Goal: Entertainment & Leisure: Consume media (video, audio)

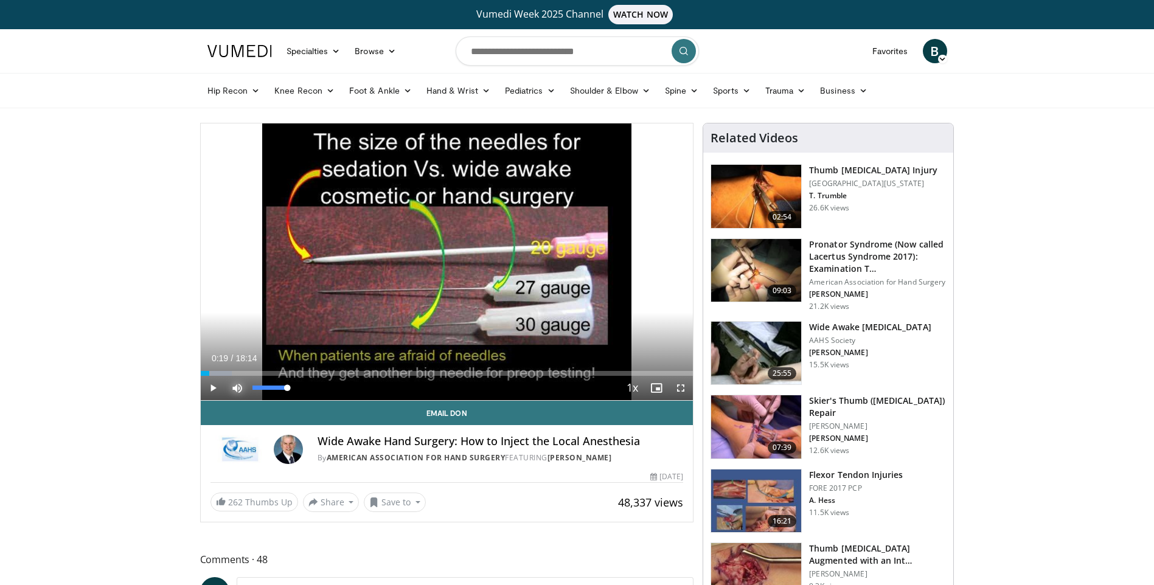
click at [240, 386] on span "Video Player" at bounding box center [237, 388] width 24 height 24
click at [214, 385] on span "Video Player" at bounding box center [213, 388] width 24 height 24
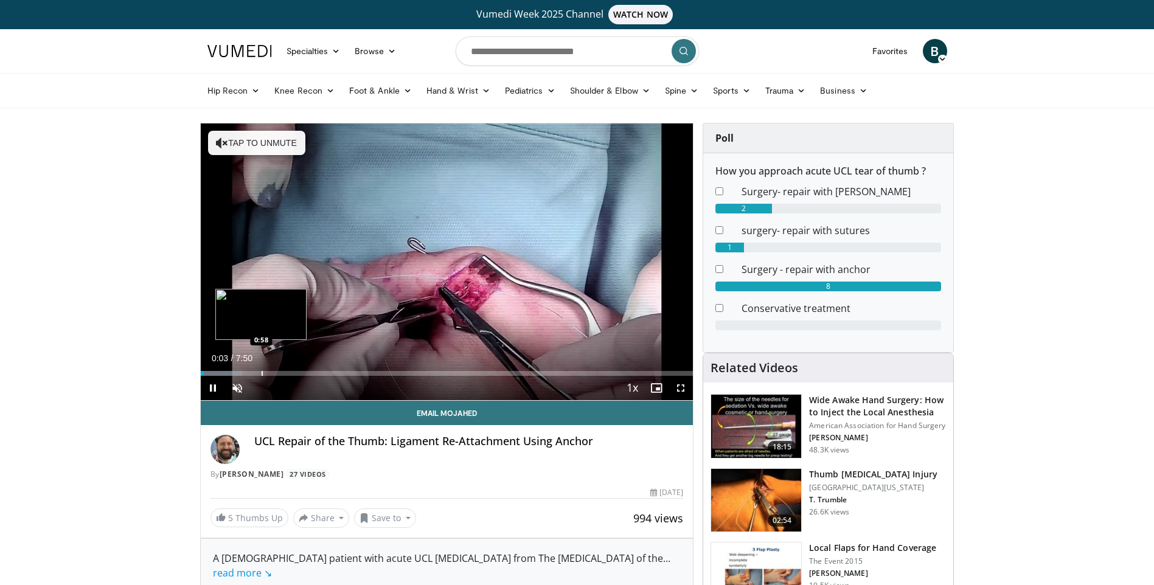
click at [262, 374] on div "Progress Bar" at bounding box center [262, 373] width 1 height 5
click at [238, 374] on div "1:00" at bounding box center [232, 373] width 63 height 5
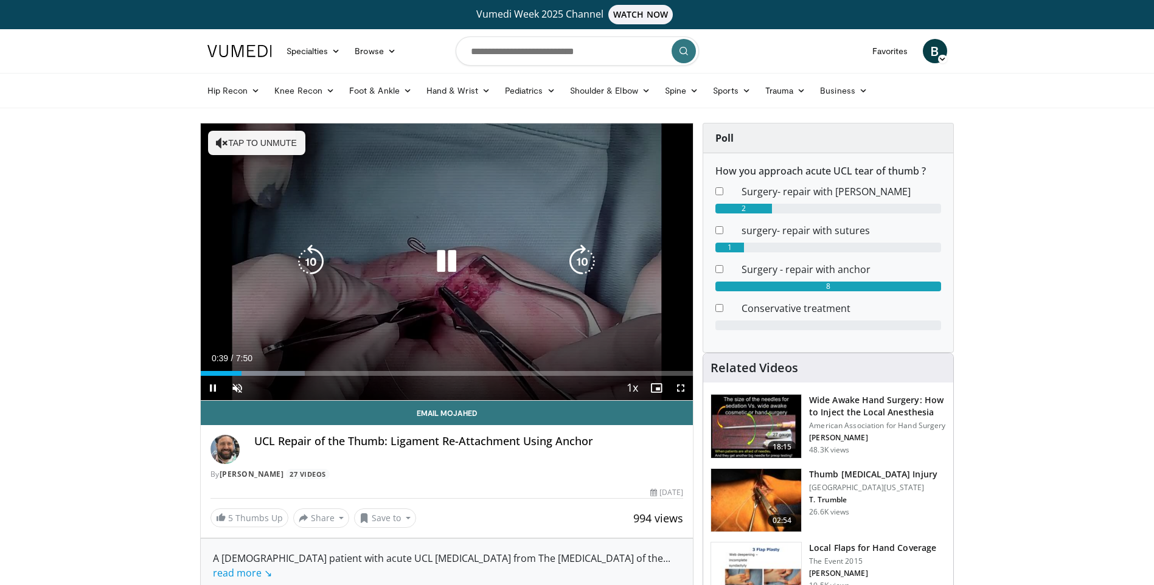
click at [450, 251] on icon "Video Player" at bounding box center [446, 262] width 34 height 34
